Goal: Transaction & Acquisition: Download file/media

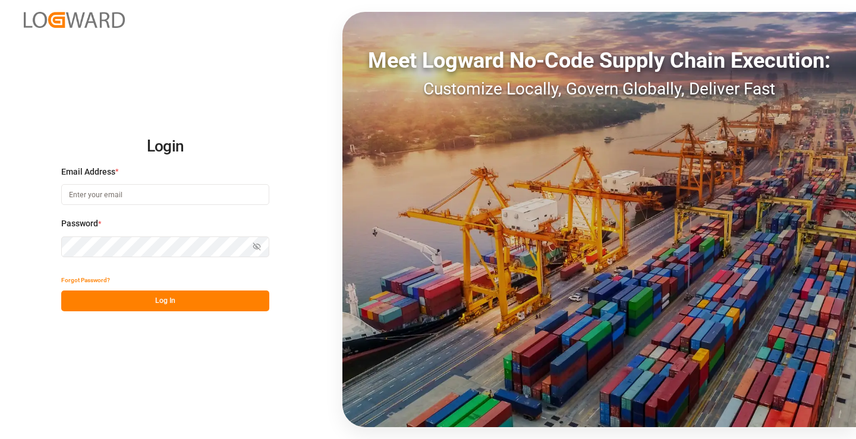
type input "mara-lynn.tan@leschaco.com"
click at [191, 304] on button "Log In" at bounding box center [165, 301] width 208 height 21
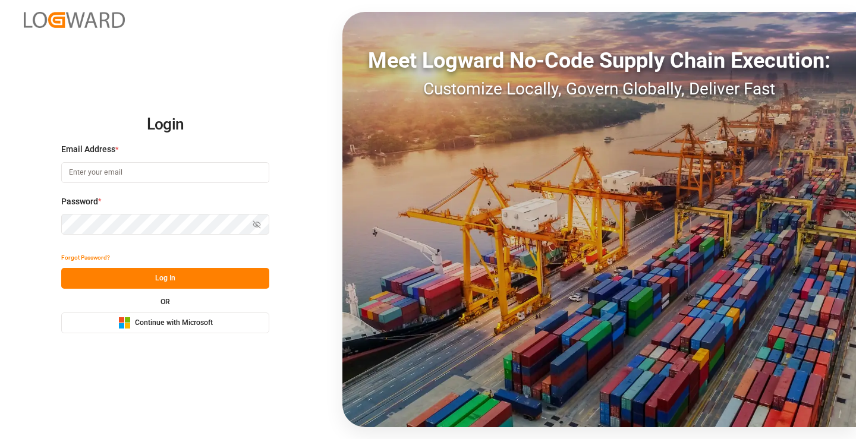
type input "[PERSON_NAME][EMAIL_ADDRESS][DOMAIN_NAME]"
click at [201, 275] on button "Log In" at bounding box center [165, 278] width 208 height 21
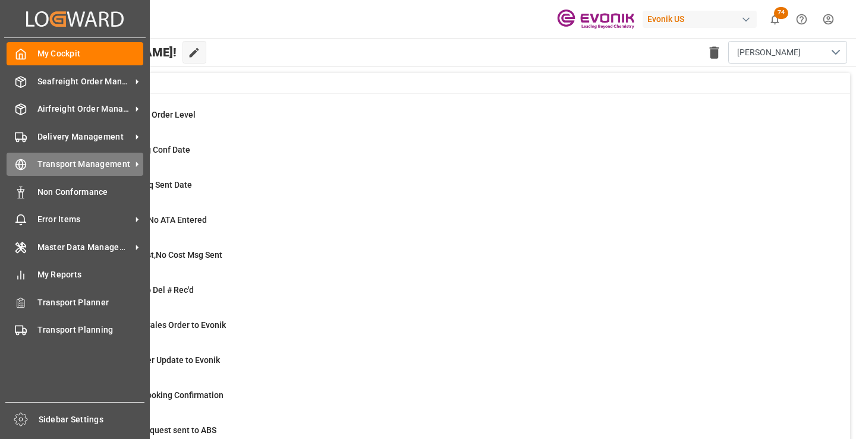
click at [45, 170] on span "Transport Management" at bounding box center [84, 164] width 94 height 12
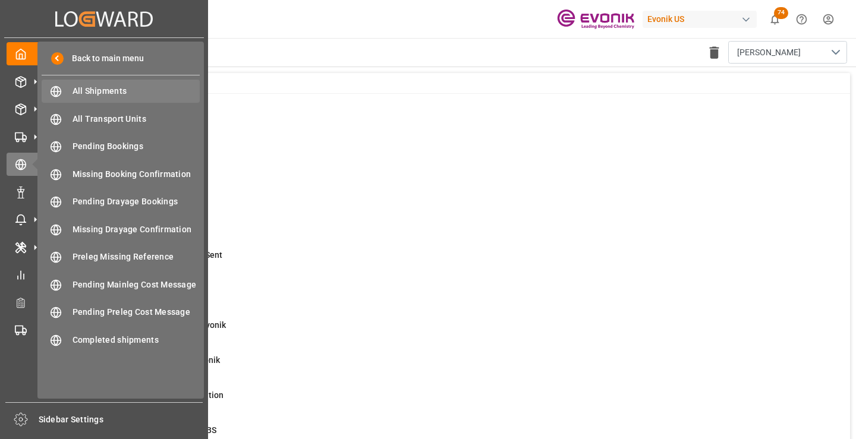
click at [107, 94] on span "All Shipments" at bounding box center [136, 91] width 128 height 12
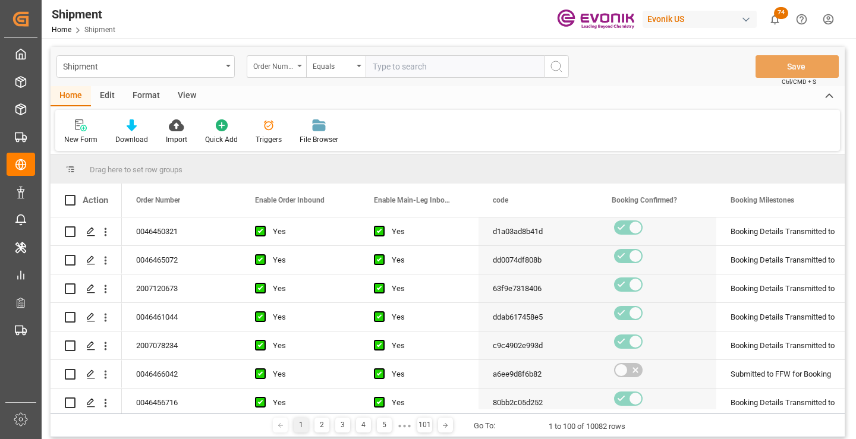
click at [275, 68] on div "Order Number" at bounding box center [273, 65] width 40 height 14
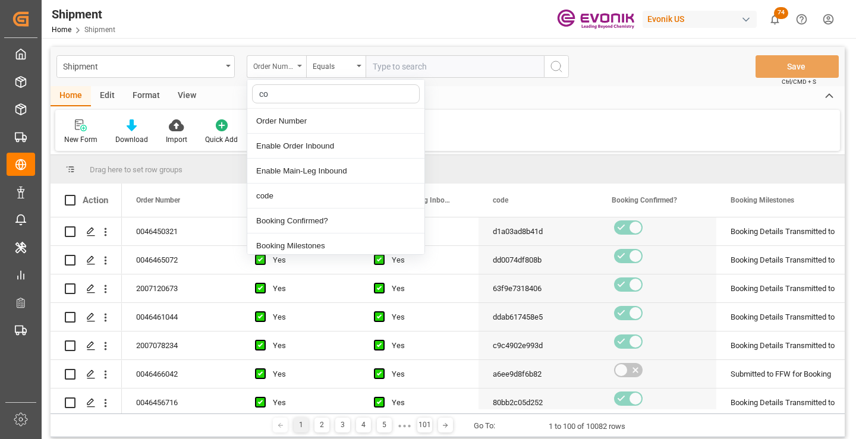
type input "cod"
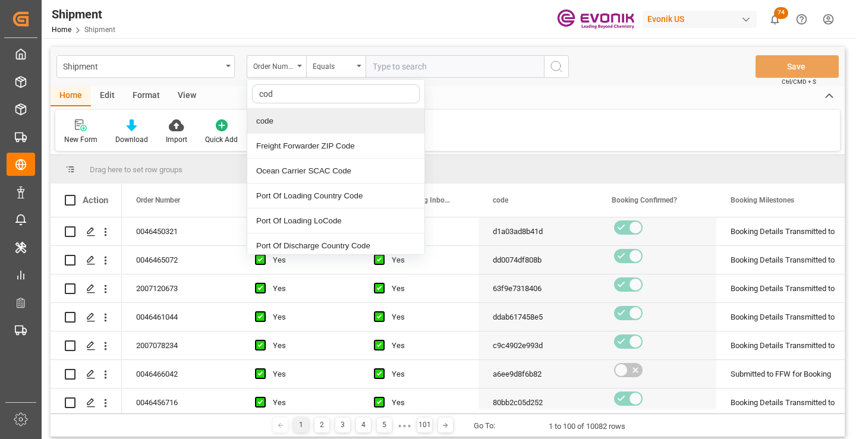
click at [286, 126] on div "code" at bounding box center [335, 121] width 177 height 25
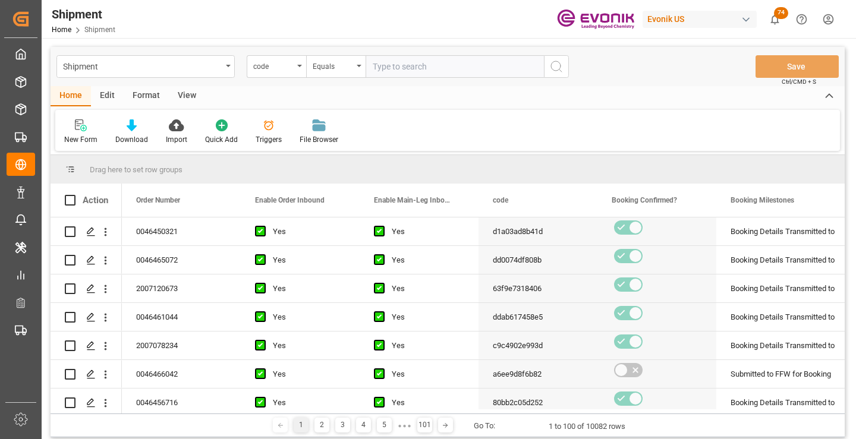
click at [436, 63] on input "text" at bounding box center [454, 66] width 178 height 23
paste input "2e6cccd92588"
type input "2e6cccd92588"
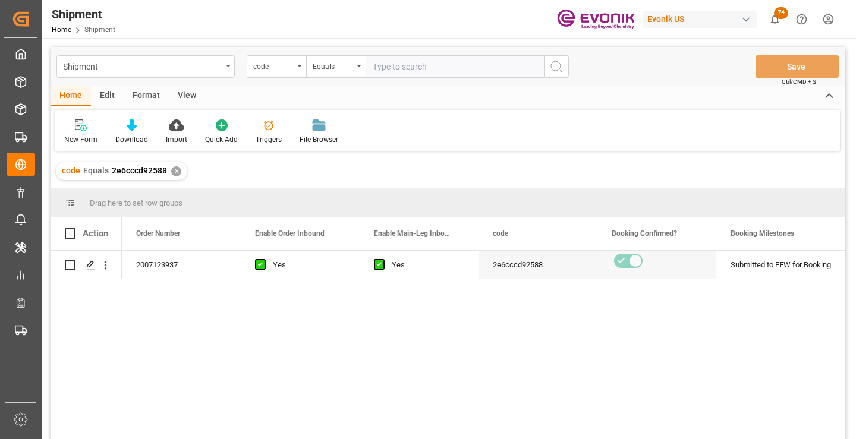
click at [481, 320] on div "2007123937 Yes Yes 2e6cccd92588 Submitted to FFW for Booking Active No" at bounding box center [483, 349] width 723 height 196
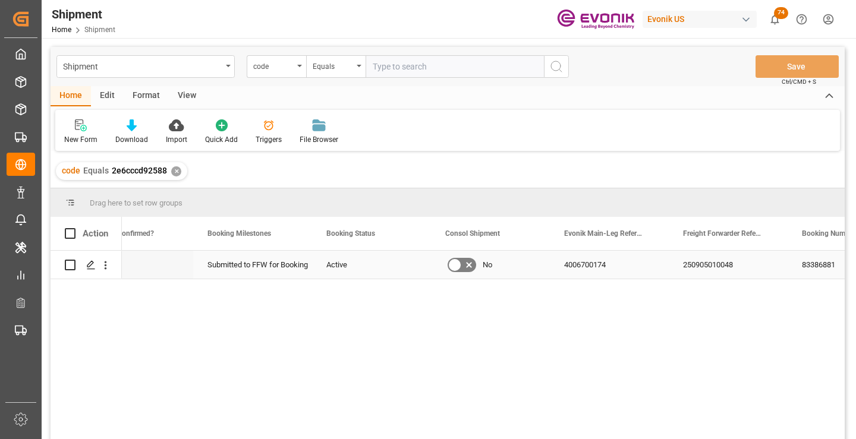
scroll to position [0, 475]
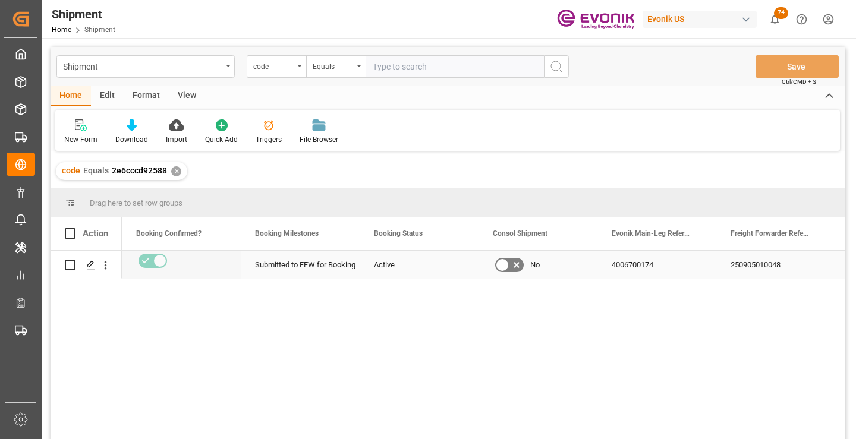
click at [731, 259] on div "250905010048" at bounding box center [775, 265] width 119 height 28
click at [174, 171] on div "✕" at bounding box center [176, 171] width 10 height 10
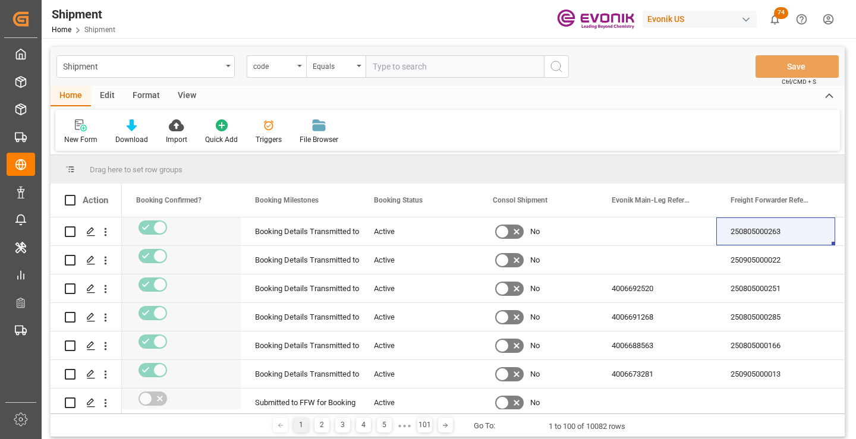
click at [466, 67] on input "text" at bounding box center [454, 66] width 178 height 23
paste input "0b4bfdd9510a"
type input "0b4bfdd9510a"
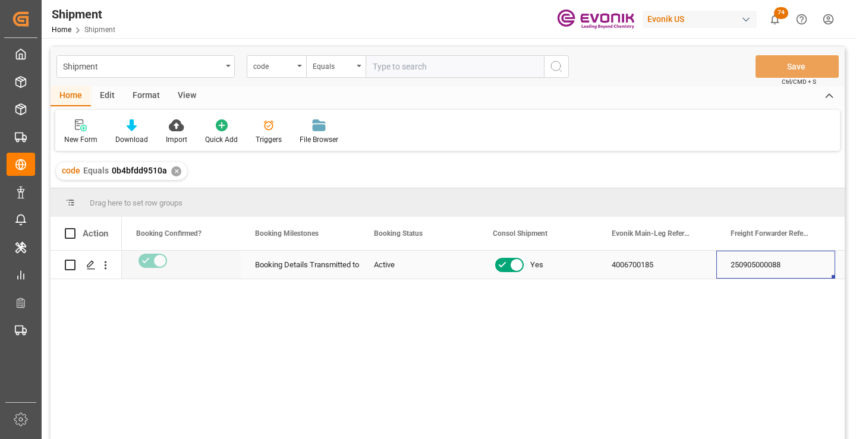
click at [767, 257] on div "250905000088" at bounding box center [775, 265] width 119 height 28
click at [171, 174] on div "✕" at bounding box center [176, 171] width 10 height 10
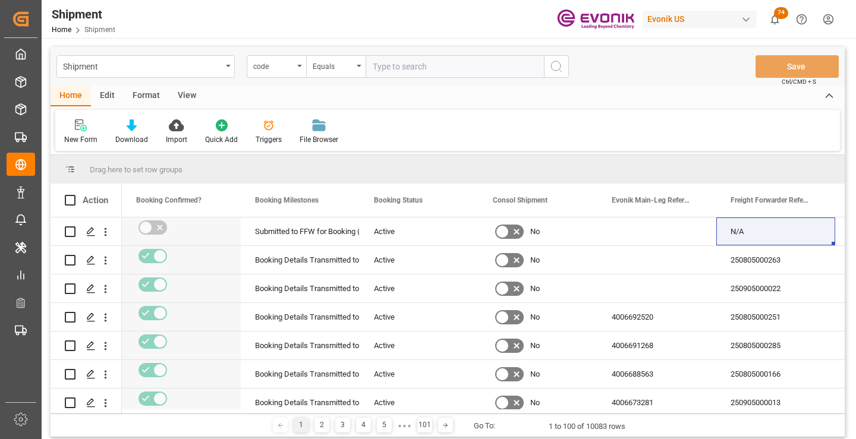
click at [428, 66] on input "text" at bounding box center [454, 66] width 178 height 23
paste input "4d034f8f9611"
type input "4d034f8f9611"
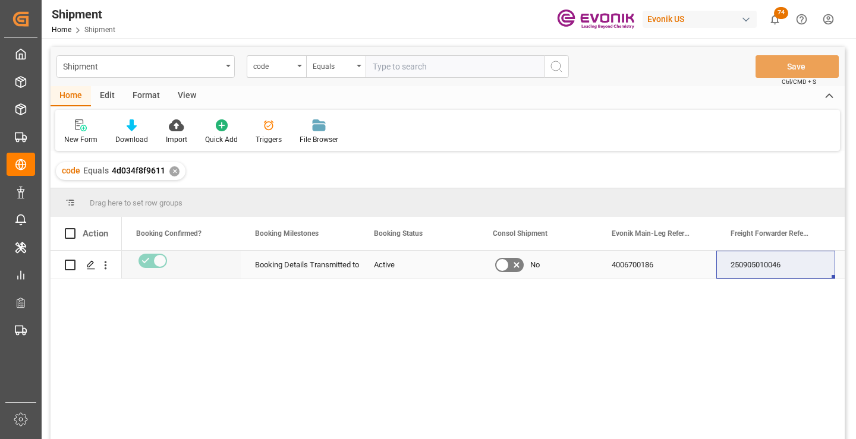
click at [765, 261] on div "250905010046" at bounding box center [775, 265] width 119 height 28
click at [173, 171] on div "✕" at bounding box center [174, 171] width 10 height 10
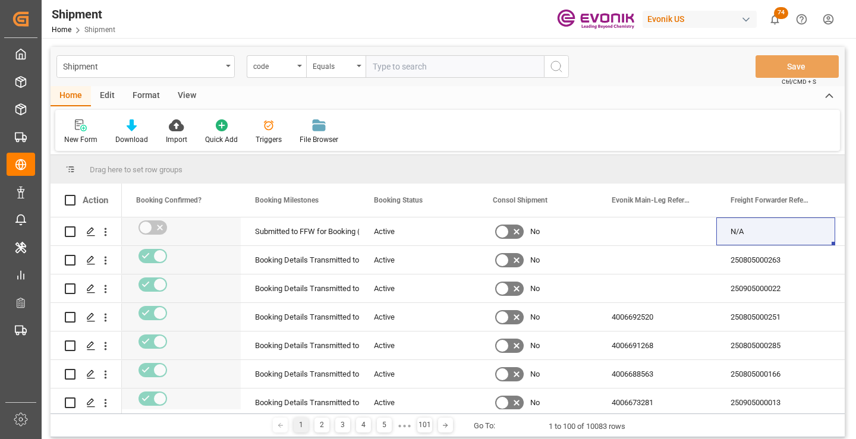
click at [419, 69] on input "text" at bounding box center [454, 66] width 178 height 23
paste input "ca8011d5fccb"
type input "ca8011d5fccb"
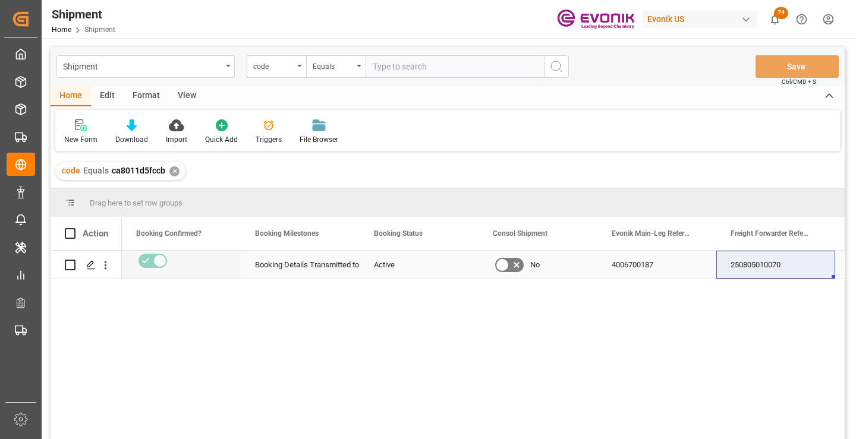
click at [765, 266] on div "250805010070" at bounding box center [775, 265] width 119 height 28
click at [173, 171] on div "✕" at bounding box center [174, 171] width 10 height 10
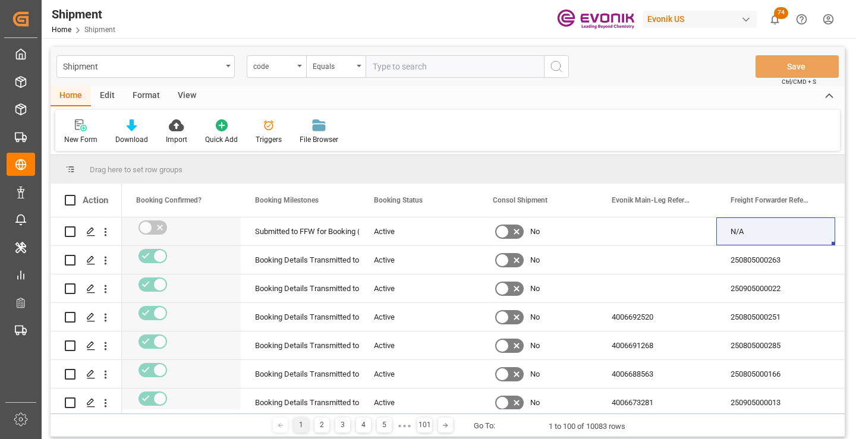
click at [459, 65] on input "text" at bounding box center [454, 66] width 178 height 23
paste input "9f2182b044a4"
type input "9f2182b044a4"
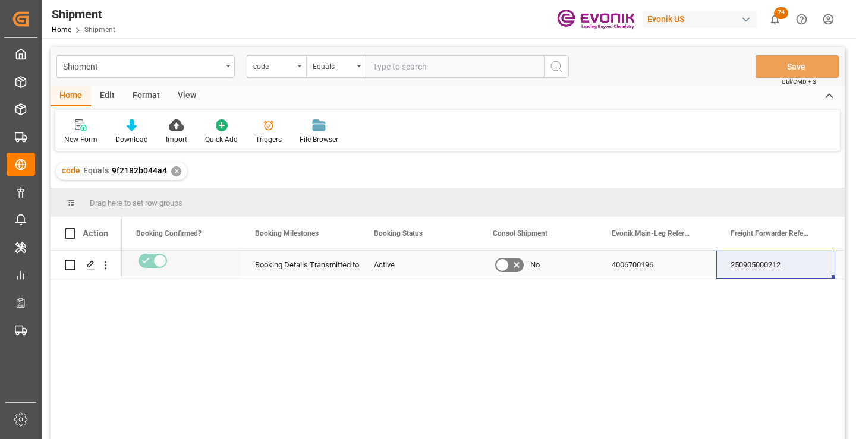
click at [768, 268] on div "250905000212" at bounding box center [775, 265] width 119 height 28
click at [175, 172] on div "✕" at bounding box center [176, 171] width 10 height 10
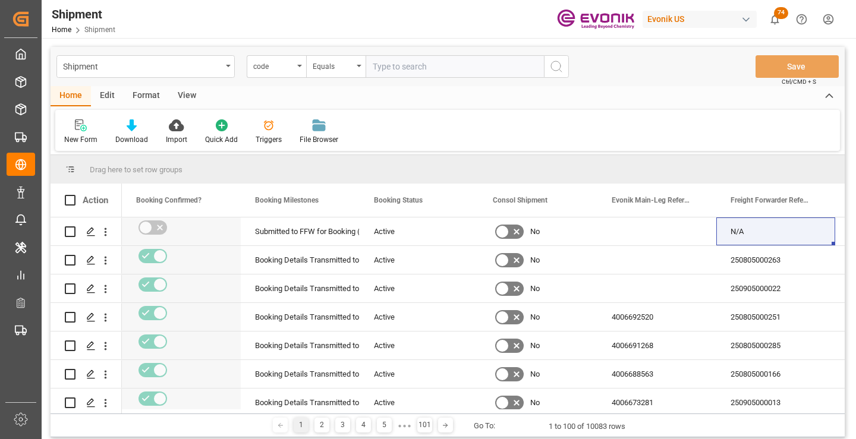
click at [458, 67] on input "text" at bounding box center [454, 66] width 178 height 23
paste input "c13636fb091e"
type input "c13636fb091e"
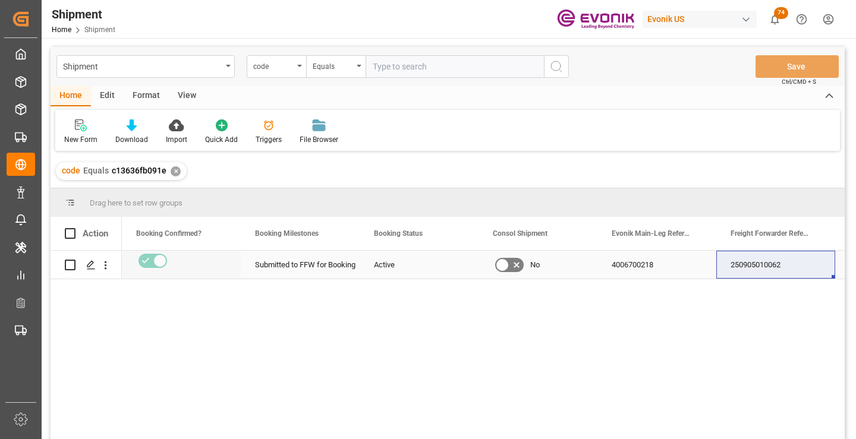
click at [769, 266] on div "250905010062" at bounding box center [775, 265] width 119 height 28
click at [748, 262] on div "250905010062" at bounding box center [775, 265] width 119 height 28
click at [173, 174] on div "✕" at bounding box center [176, 171] width 10 height 10
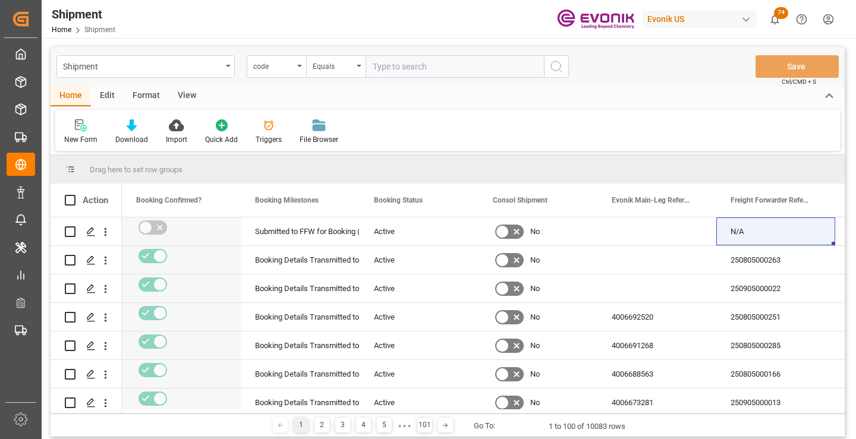
click at [488, 64] on input "text" at bounding box center [454, 66] width 178 height 23
paste input "80bb2c05d252"
type input "80bb2c05d252"
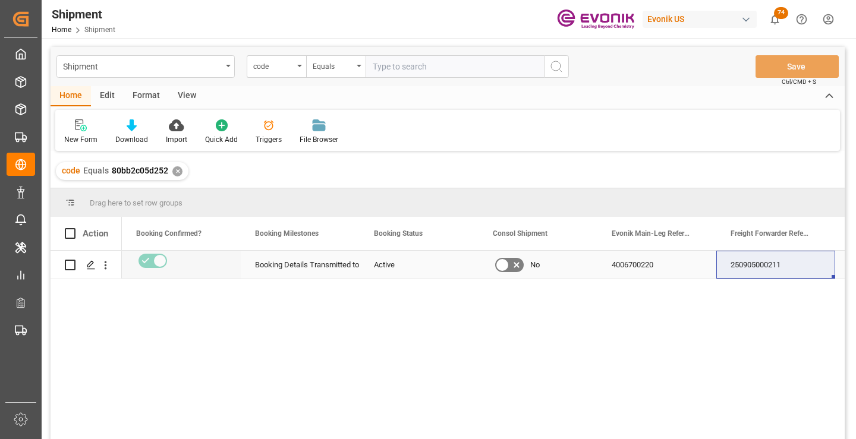
click at [775, 264] on div "250905000211" at bounding box center [775, 265] width 119 height 28
click at [177, 172] on div "✕" at bounding box center [177, 171] width 10 height 10
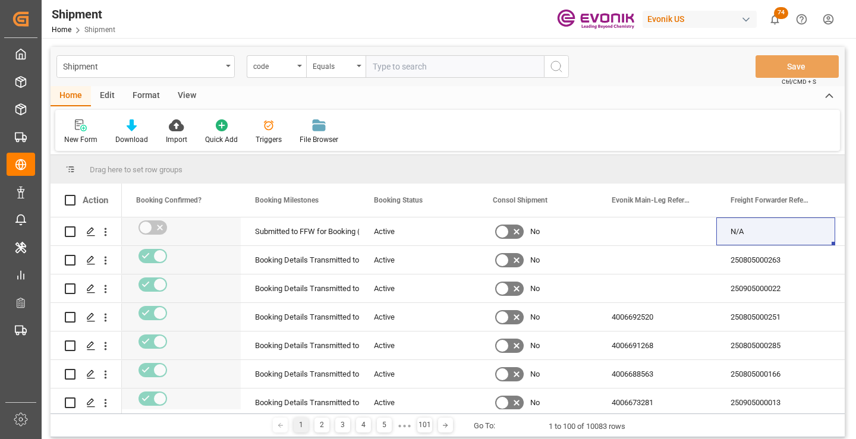
click at [431, 67] on input "text" at bounding box center [454, 66] width 178 height 23
paste input "81f204870a45"
type input "81f204870a45"
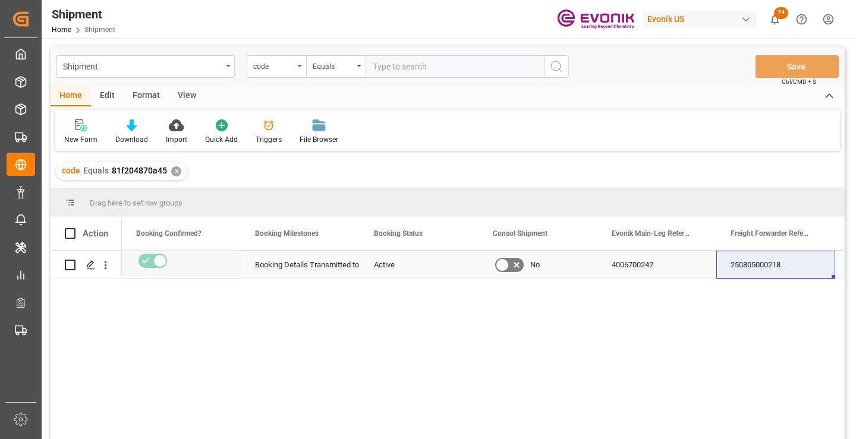
click at [760, 271] on div "250805000218" at bounding box center [775, 265] width 119 height 28
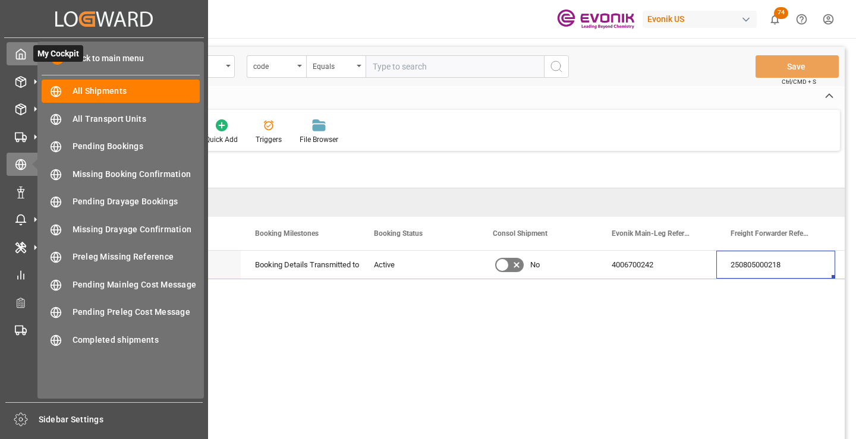
click at [20, 53] on icon at bounding box center [21, 54] width 12 height 12
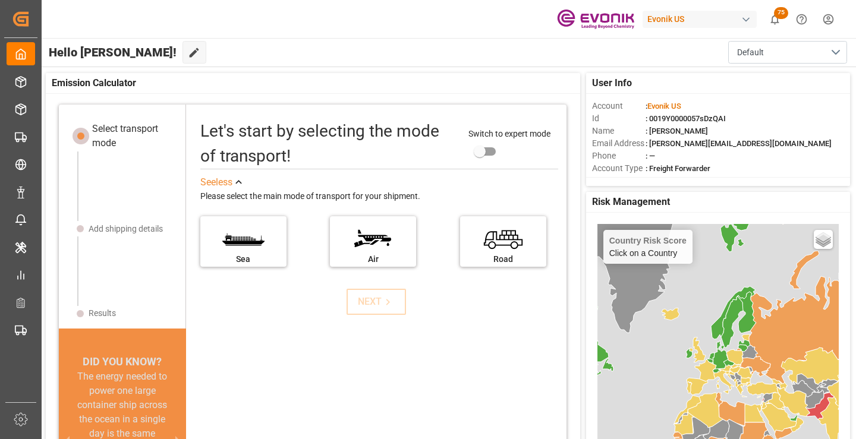
click at [743, 22] on div "button" at bounding box center [746, 20] width 12 height 12
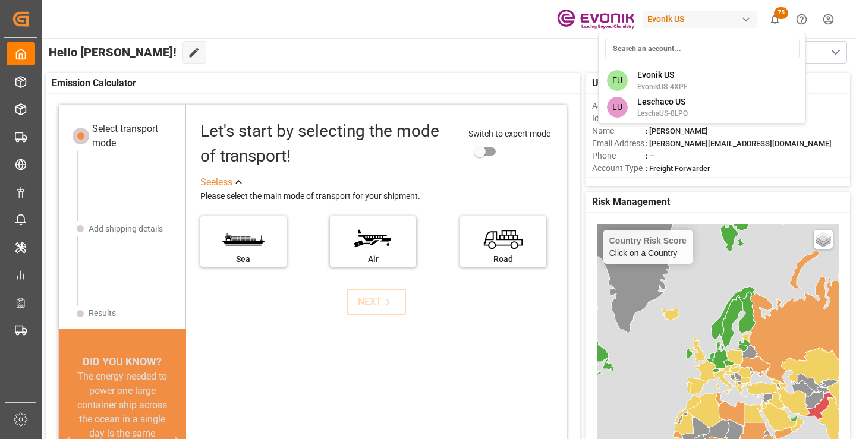
click at [743, 22] on html "Created by potrace 1.15, written by [PERSON_NAME] [DATE]-[DATE] Created by potr…" at bounding box center [428, 219] width 856 height 439
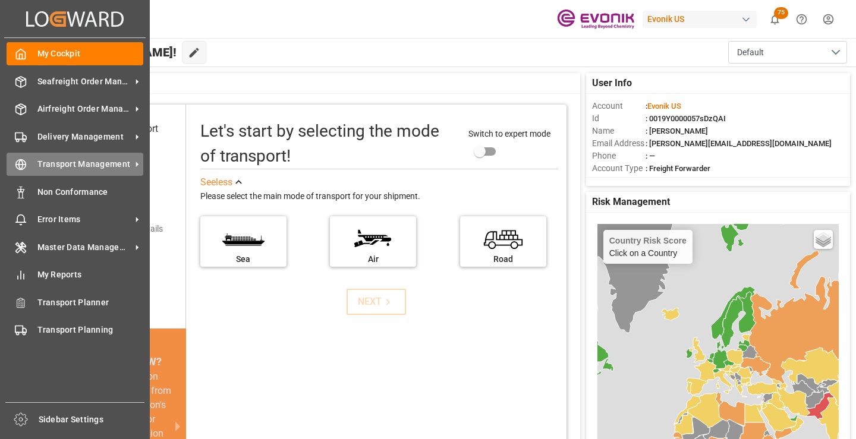
click at [62, 165] on span "Transport Management" at bounding box center [84, 164] width 94 height 12
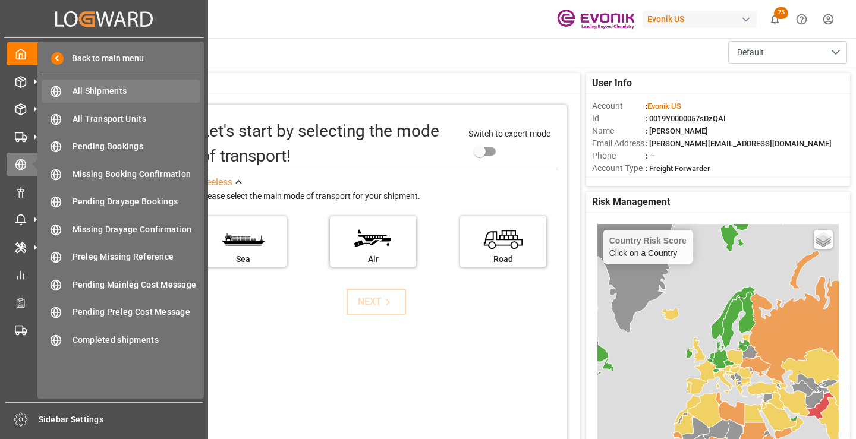
click at [121, 90] on span "All Shipments" at bounding box center [136, 91] width 128 height 12
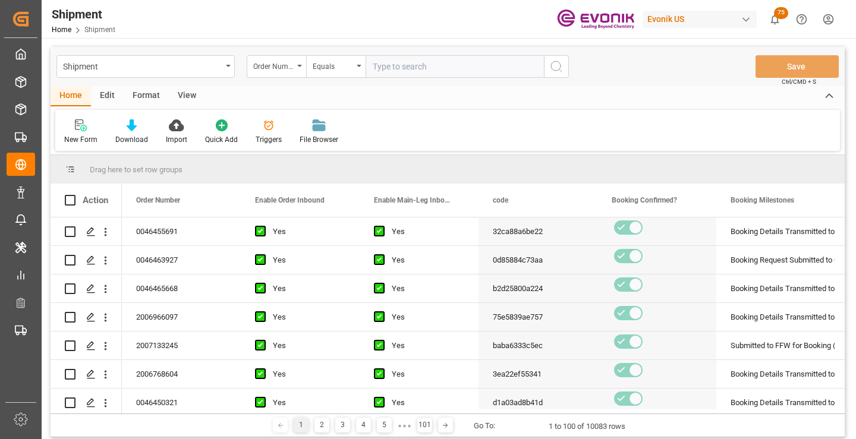
click at [134, 96] on div "Format" at bounding box center [146, 96] width 45 height 20
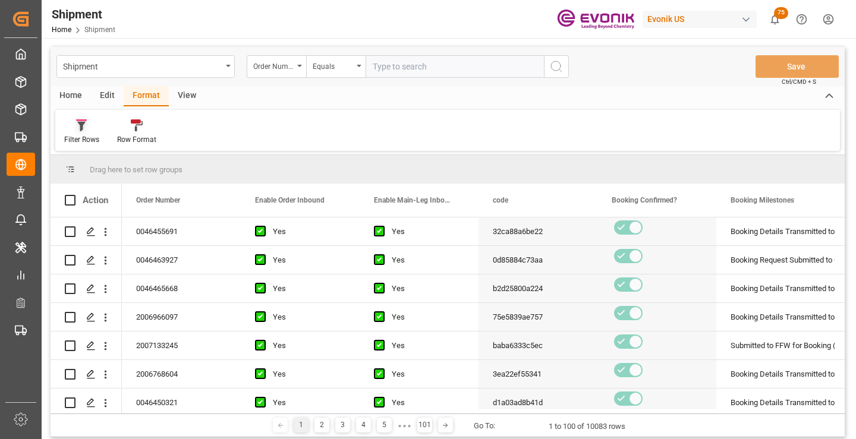
click at [82, 121] on icon at bounding box center [81, 125] width 11 height 12
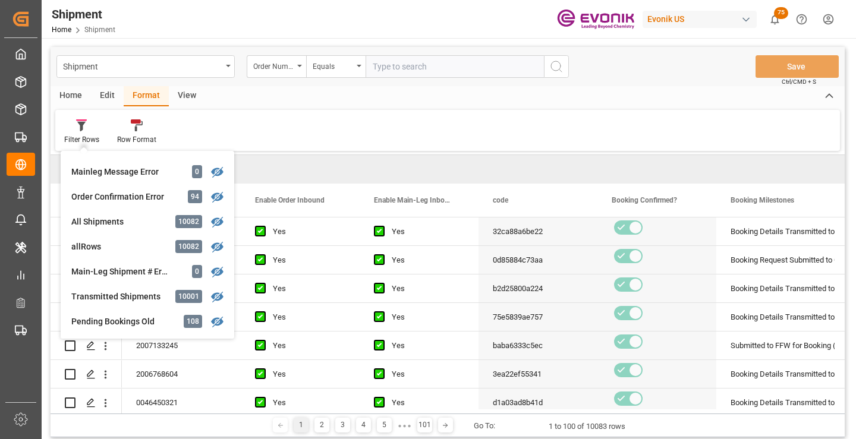
click at [305, 121] on div "Filter Rows Completed Shipments 8535 Active Shipment 1173 Evonik Cargo Cut +/- …" at bounding box center [447, 130] width 784 height 41
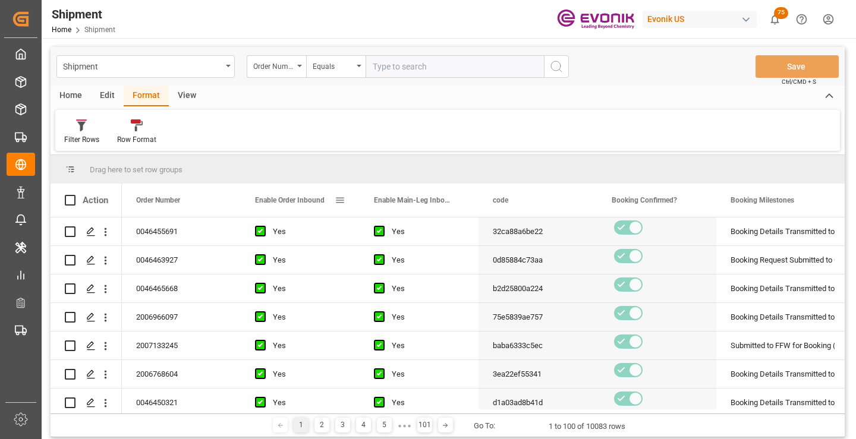
click at [339, 200] on span at bounding box center [340, 200] width 11 height 11
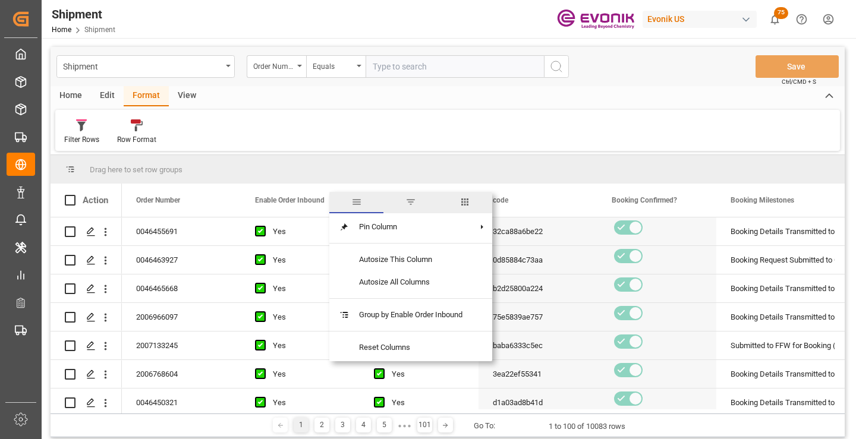
click at [469, 202] on span "columns" at bounding box center [464, 202] width 11 height 11
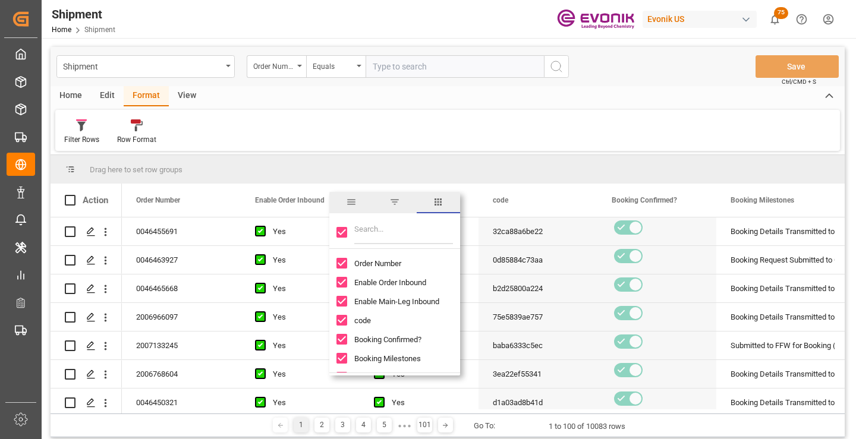
click at [341, 234] on input "Toggle Select All Columns" at bounding box center [341, 232] width 11 height 11
checkbox input "false"
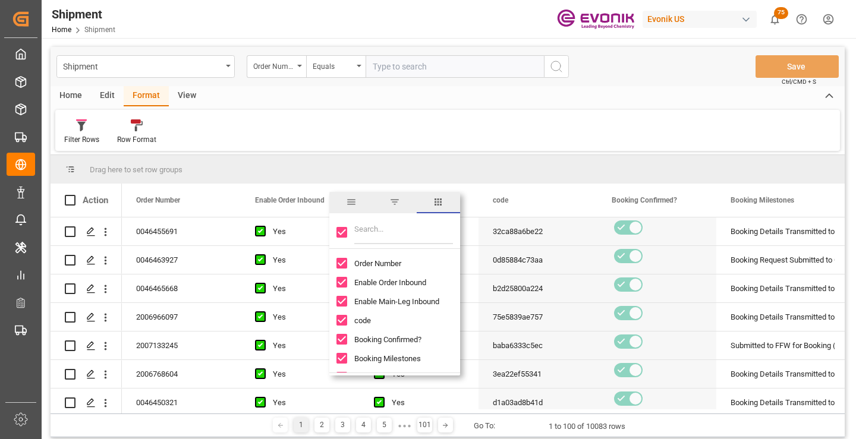
checkbox input "false"
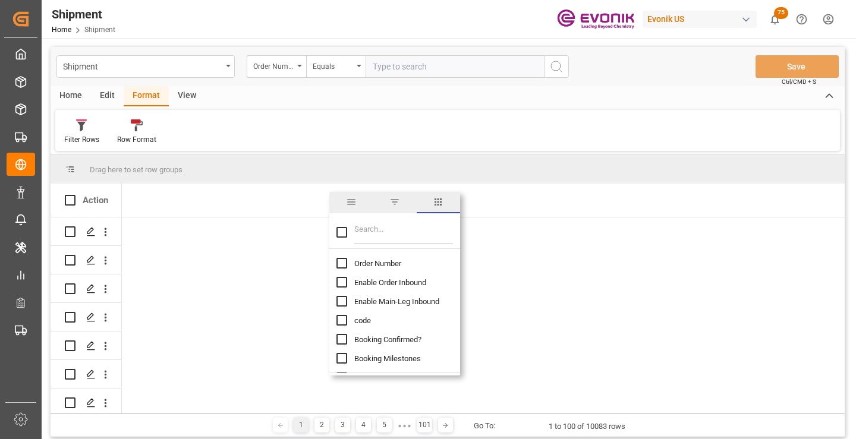
click at [361, 263] on span "Order Number" at bounding box center [377, 263] width 47 height 9
checkbox input "false"
checkbox input "true"
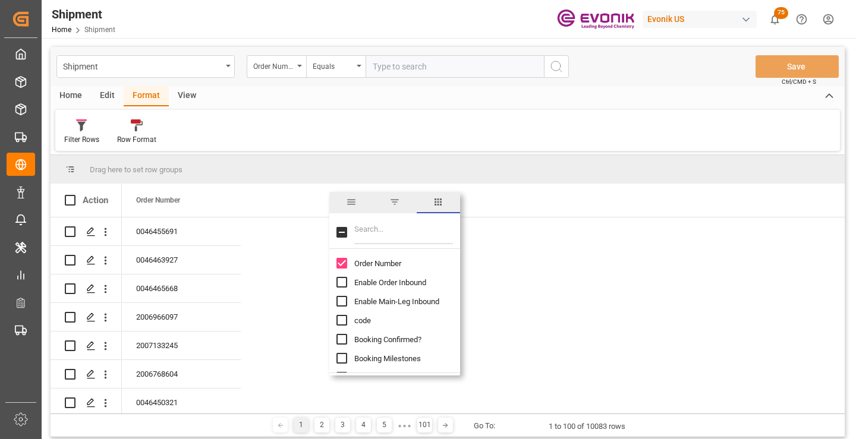
scroll to position [59, 0]
click at [378, 227] on input "Filter Columns Input" at bounding box center [403, 232] width 99 height 24
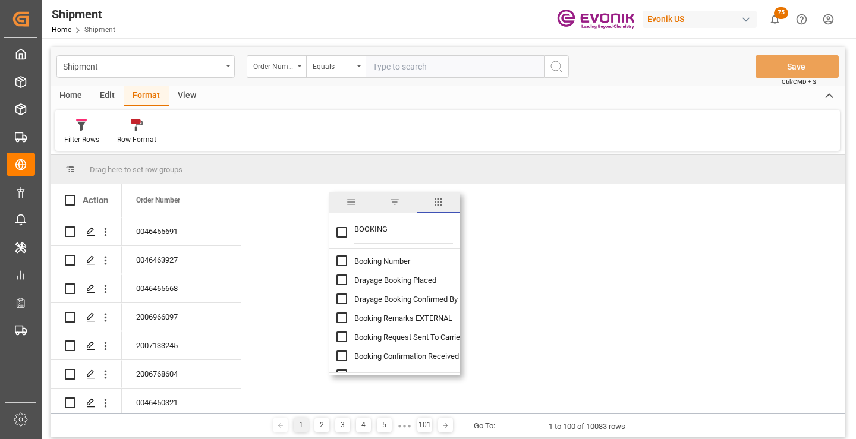
type input "BOOKING"
click at [379, 258] on span "Booking Number" at bounding box center [382, 261] width 56 height 9
checkbox input "false"
checkbox input "true"
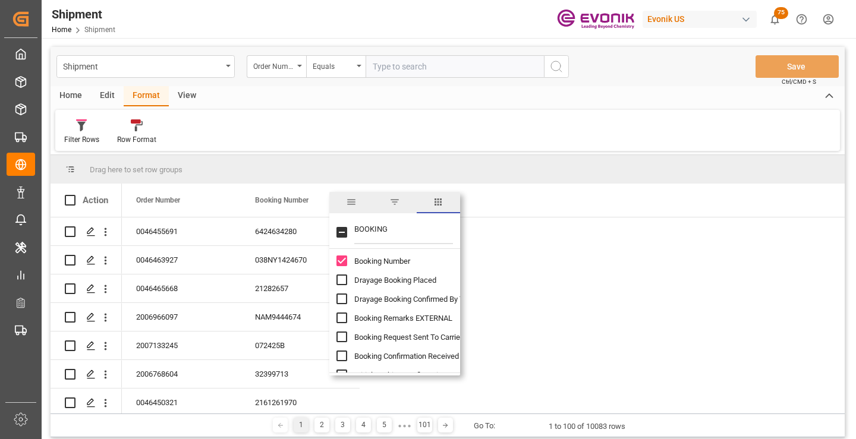
click at [374, 228] on input "BOOKING" at bounding box center [403, 232] width 99 height 24
click at [354, 229] on input "TRANSPORT" at bounding box center [403, 232] width 99 height 24
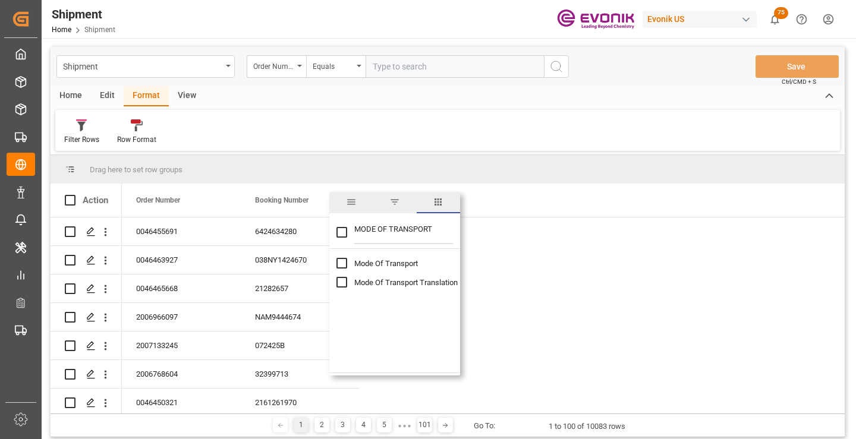
type input "MODE OF TRANSPORT"
click at [390, 285] on span "Mode Of Transport Translation" at bounding box center [405, 282] width 103 height 9
checkbox input "false"
checkbox input "true"
drag, startPoint x: 437, startPoint y: 228, endPoint x: 310, endPoint y: 226, distance: 127.2
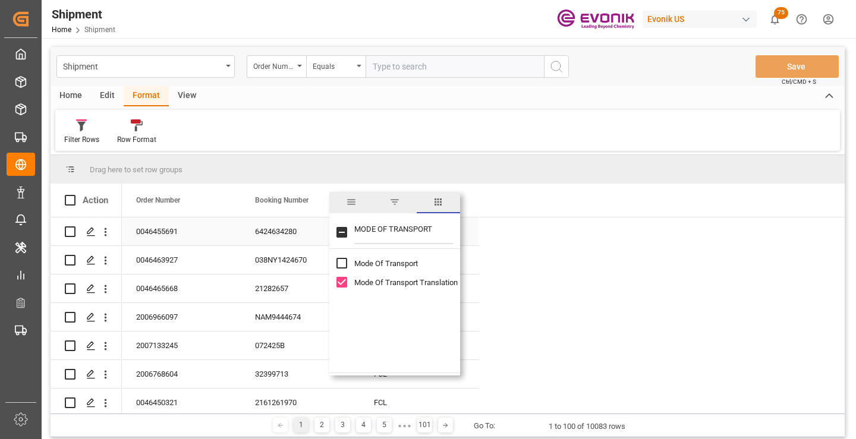
click at [310, 226] on div "Drag here to set row groups Drag here to set column labels Action Order Number …" at bounding box center [448, 284] width 794 height 258
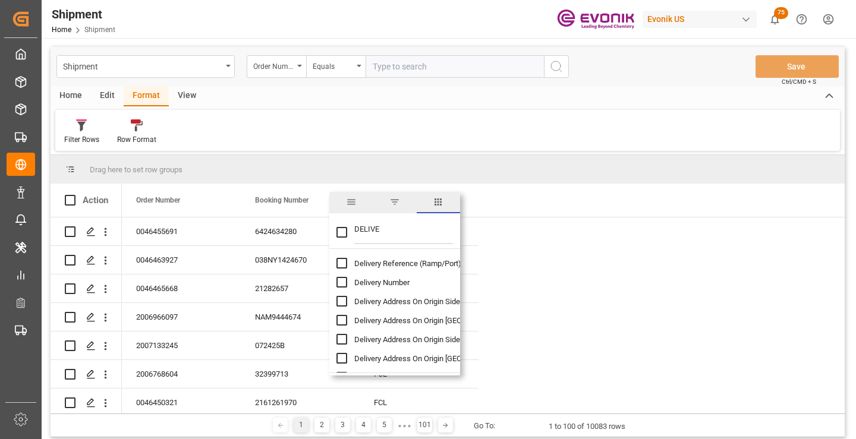
type input "DELIVE"
click at [373, 282] on span "Delivery Number" at bounding box center [381, 282] width 55 height 9
checkbox input "false"
checkbox input "true"
click at [368, 229] on input "DELIVE" at bounding box center [403, 232] width 99 height 24
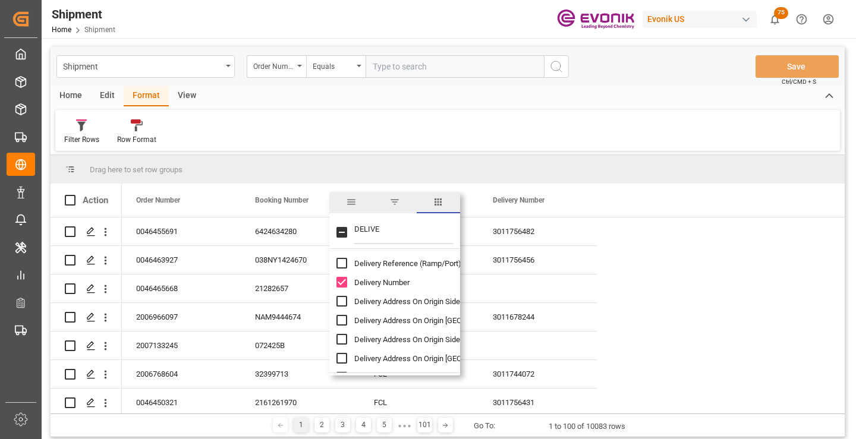
click at [368, 229] on input "DELIVE" at bounding box center [403, 232] width 99 height 24
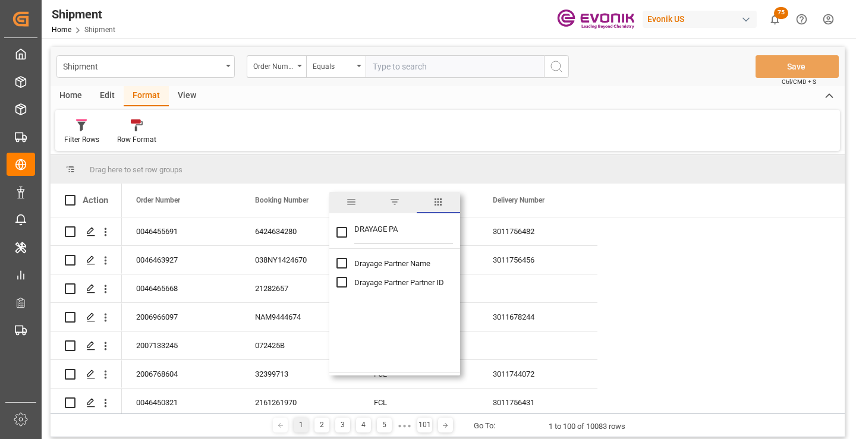
type input "DRAYAGE PA"
click at [380, 260] on span "Drayage Partner Name" at bounding box center [392, 263] width 76 height 9
checkbox input "false"
checkbox input "true"
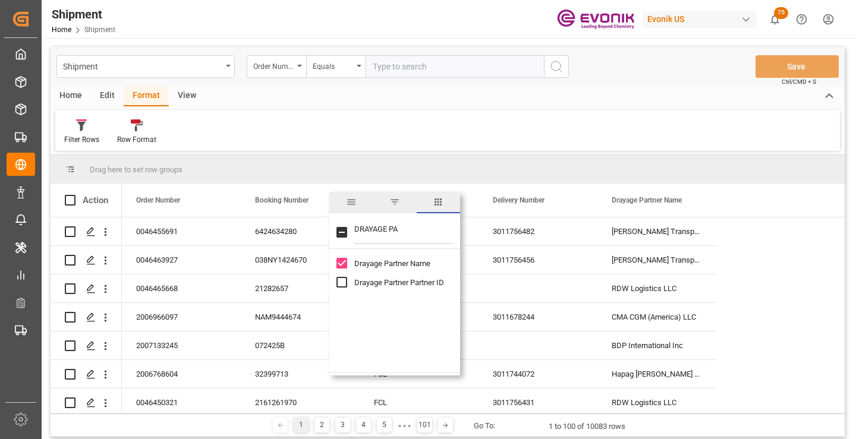
drag, startPoint x: 405, startPoint y: 234, endPoint x: 332, endPoint y: 234, distance: 72.5
click at [332, 234] on div "DRAYAGE PA" at bounding box center [394, 232] width 131 height 33
type input "CARGO CUT"
click at [396, 263] on span "Cargo Cutoff Date" at bounding box center [384, 263] width 61 height 9
checkbox input "true"
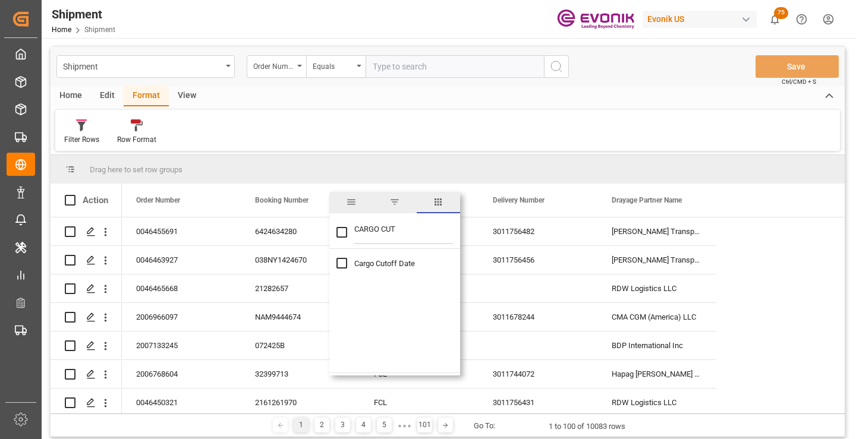
checkbox input "true"
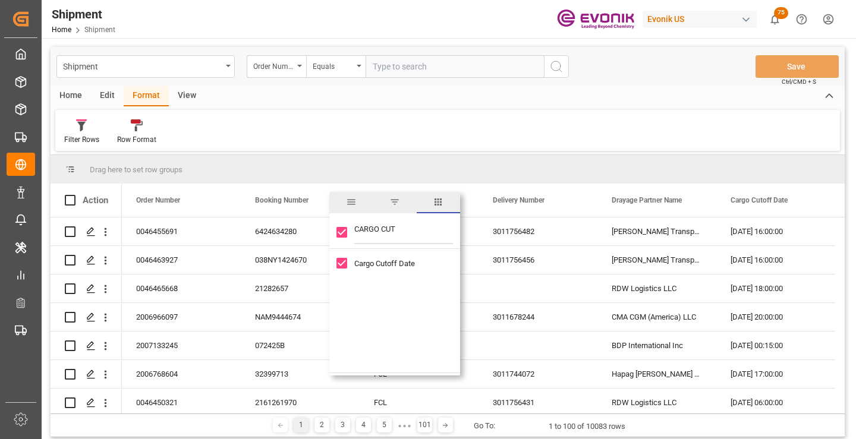
drag, startPoint x: 400, startPoint y: 229, endPoint x: 345, endPoint y: 230, distance: 54.7
click at [345, 230] on div "CARGO CUT" at bounding box center [394, 232] width 131 height 33
type input "BOOKED TI"
checkbox input "false"
type input "BOOKED TI"
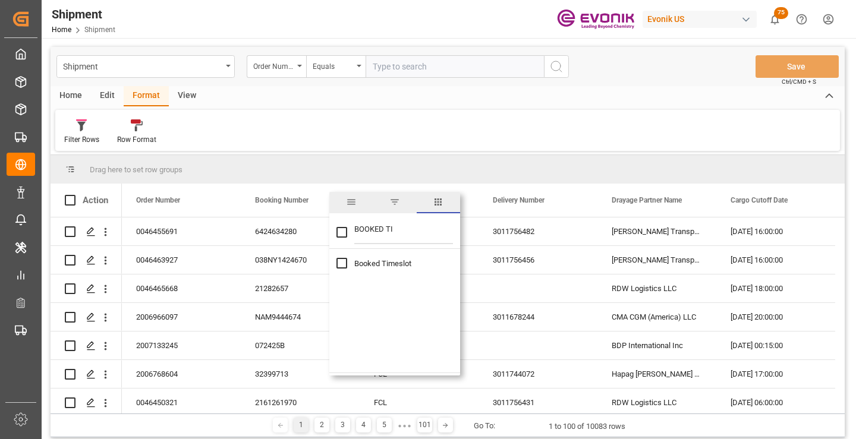
click at [385, 264] on span "Booked Timeslot" at bounding box center [382, 263] width 57 height 9
checkbox input "true"
drag, startPoint x: 396, startPoint y: 231, endPoint x: 335, endPoint y: 231, distance: 61.8
click at [335, 231] on div "BOOKED TI" at bounding box center [394, 232] width 131 height 33
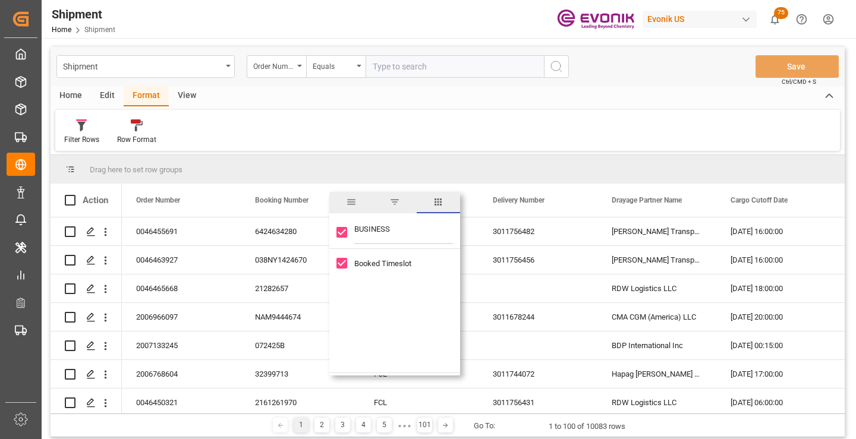
type input "BUSINESS L"
checkbox input "false"
type input "BUSINESS L"
click at [382, 282] on span "Business Line" at bounding box center [378, 282] width 48 height 9
checkbox input "false"
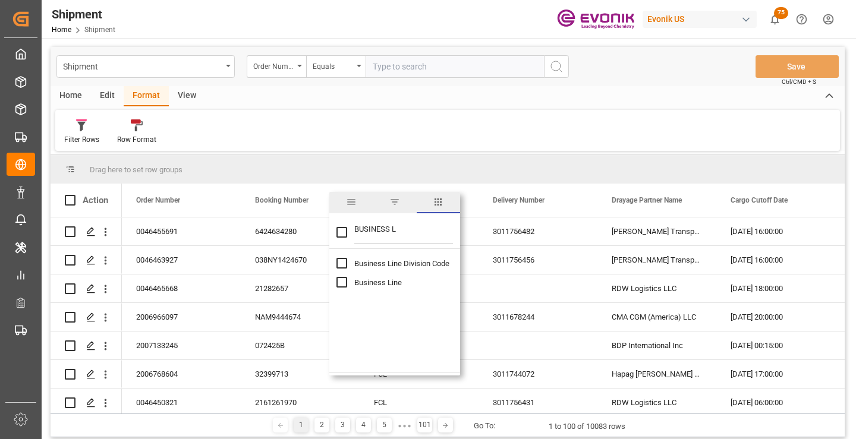
checkbox input "true"
drag, startPoint x: 403, startPoint y: 230, endPoint x: 335, endPoint y: 231, distance: 67.7
click at [335, 231] on div "BUSINESS L" at bounding box center [394, 232] width 131 height 33
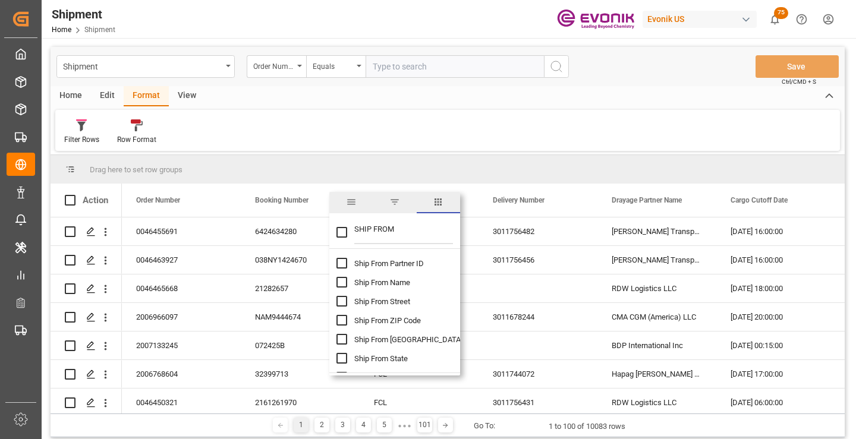
type input "SHIP FROM"
click at [397, 264] on span "Ship From Partner ID" at bounding box center [389, 263] width 70 height 9
checkbox input "false"
checkbox input "true"
click at [401, 282] on span "Ship From Name" at bounding box center [382, 282] width 56 height 9
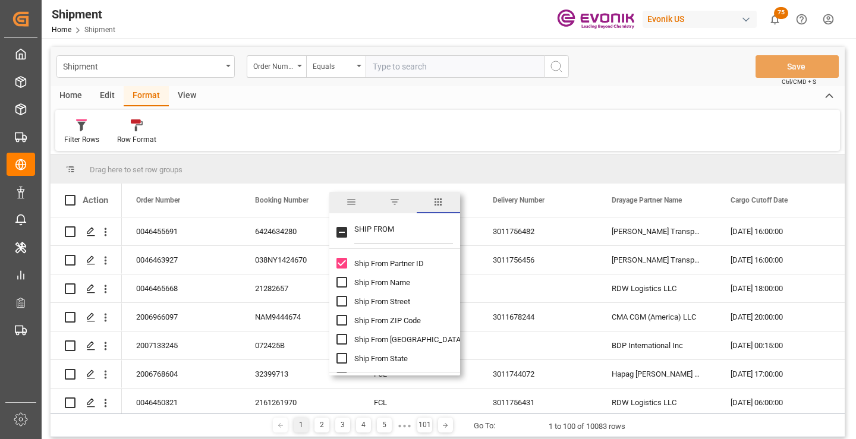
checkbox input "true"
click at [394, 339] on span "Ship From [GEOGRAPHIC_DATA]" at bounding box center [408, 339] width 108 height 9
checkbox input "true"
click at [397, 232] on input "SHIP FROM" at bounding box center [403, 232] width 99 height 24
drag, startPoint x: 397, startPoint y: 232, endPoint x: 332, endPoint y: 230, distance: 65.4
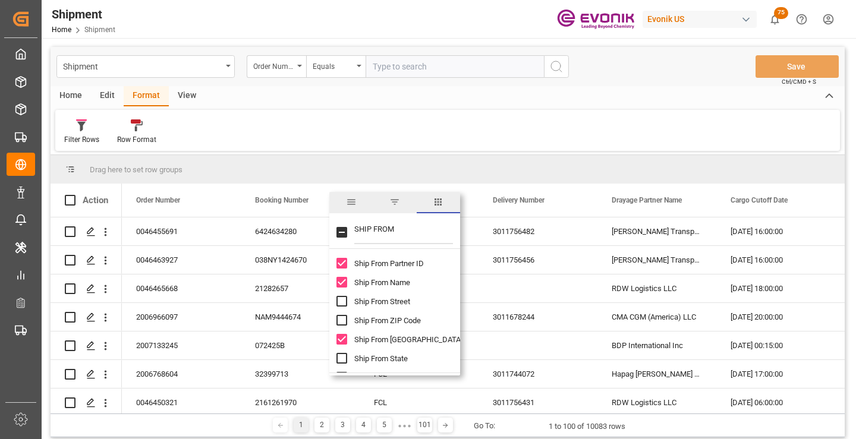
click at [332, 230] on div "SHIP FROM" at bounding box center [394, 232] width 131 height 33
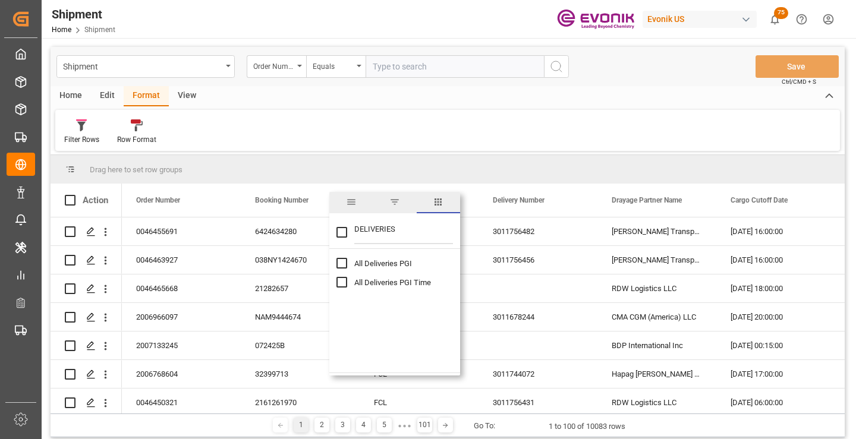
type input "DELIVERIES"
click at [382, 263] on span "All Deliveries PGI" at bounding box center [383, 263] width 58 height 9
checkbox input "false"
checkbox input "true"
click at [389, 280] on span "All Deliveries PGI Time" at bounding box center [392, 282] width 77 height 9
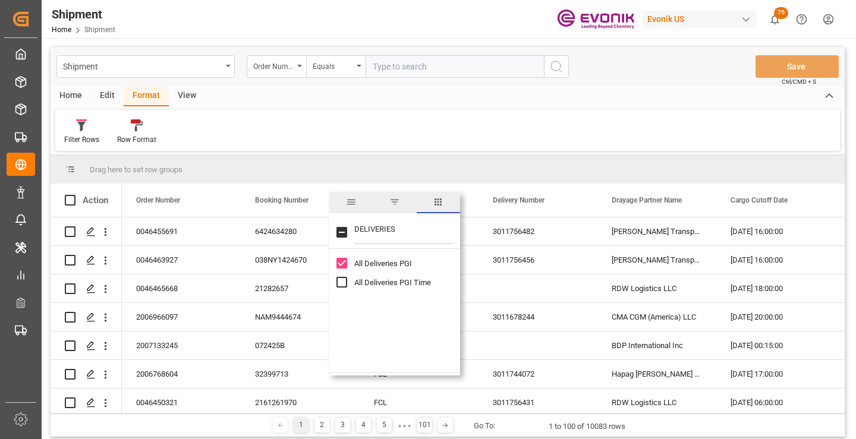
checkbox input "true"
click at [471, 168] on div "Drag here to set row groups" at bounding box center [448, 169] width 794 height 29
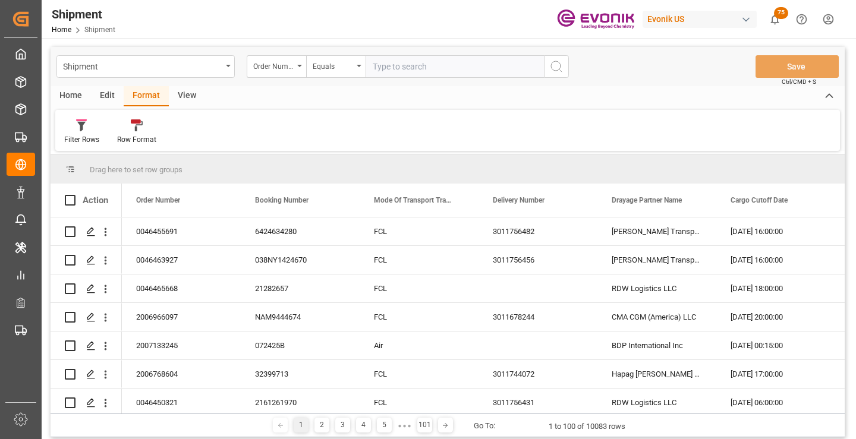
click at [75, 99] on div "Home" at bounding box center [71, 96] width 40 height 20
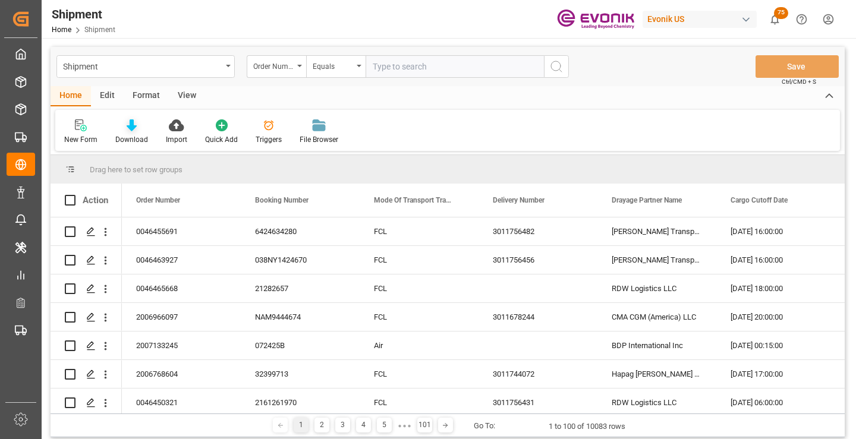
click at [131, 121] on icon at bounding box center [132, 125] width 10 height 12
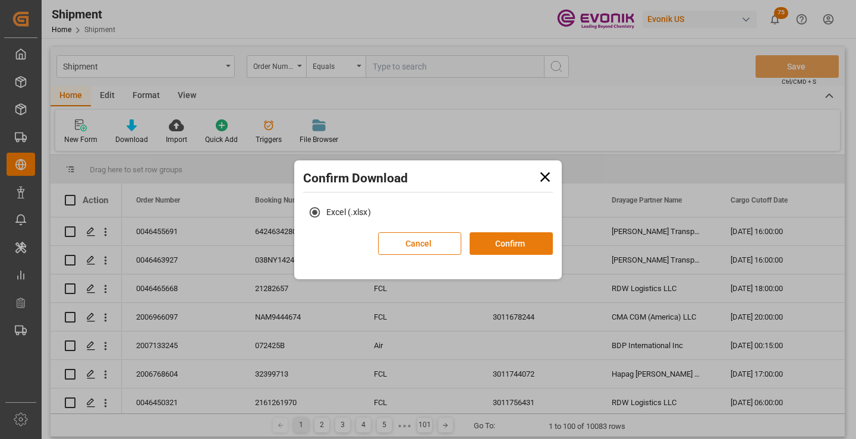
click at [494, 244] on button "Confirm" at bounding box center [510, 243] width 83 height 23
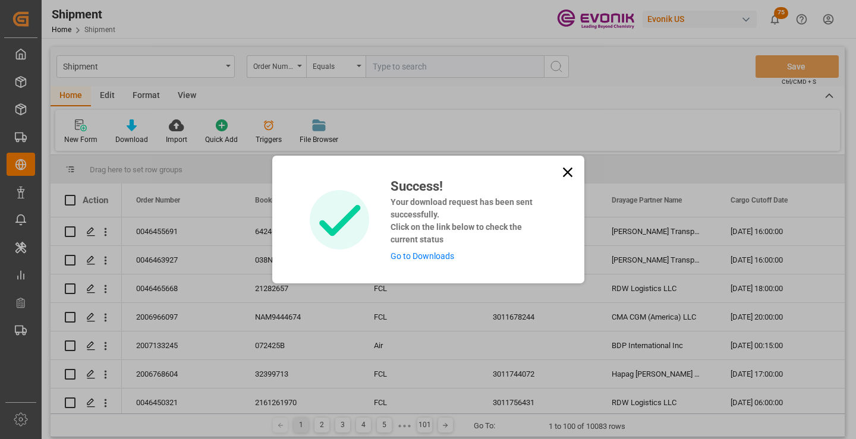
click at [439, 257] on link "Go to Downloads" at bounding box center [422, 256] width 64 height 10
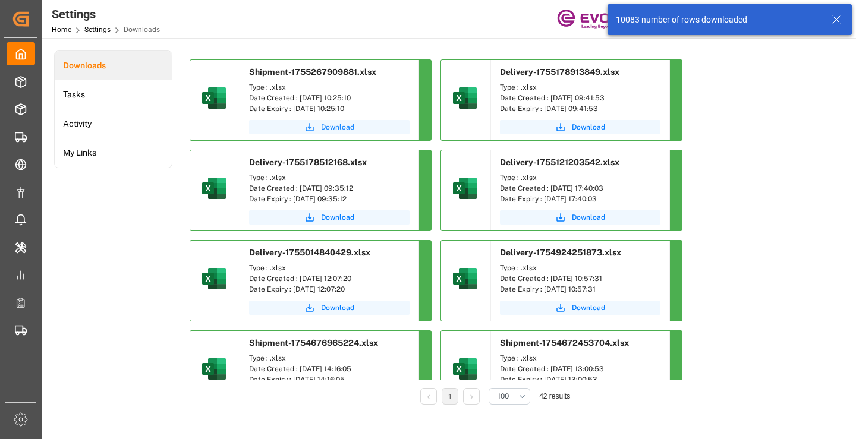
click at [344, 127] on span "Download" at bounding box center [337, 127] width 33 height 11
